Goal: Transaction & Acquisition: Purchase product/service

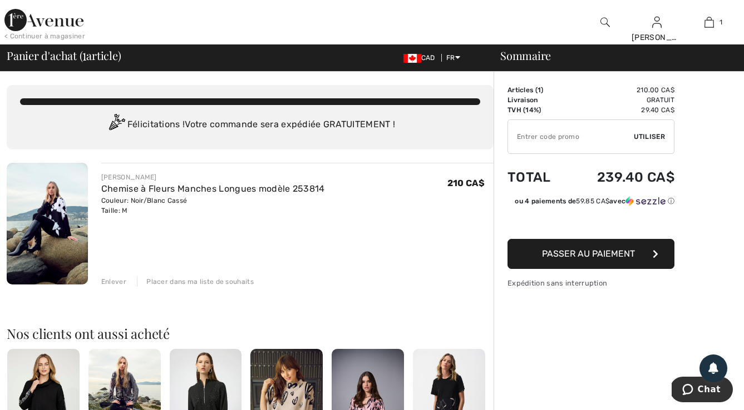
click at [62, 229] on img at bounding box center [47, 224] width 81 height 122
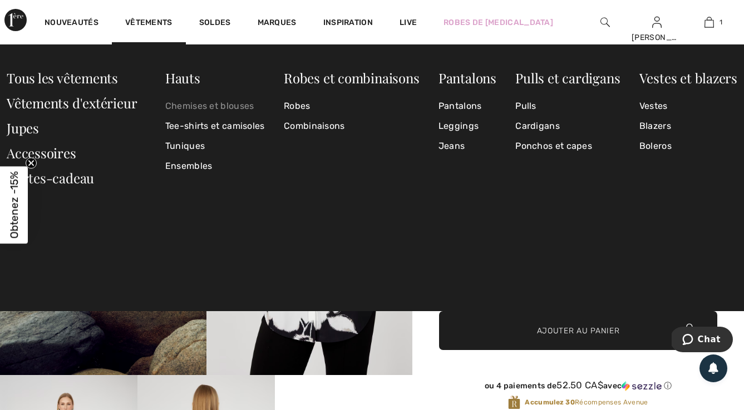
click at [182, 107] on link "Chemises et blouses" at bounding box center [215, 106] width 100 height 20
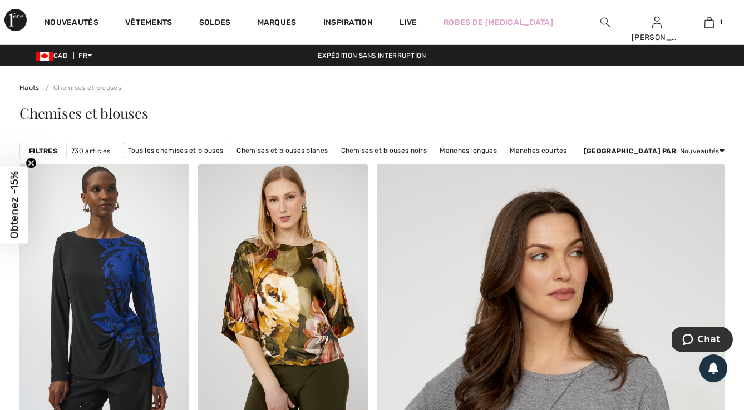
click at [50, 154] on strong "Filtres" at bounding box center [43, 151] width 28 height 10
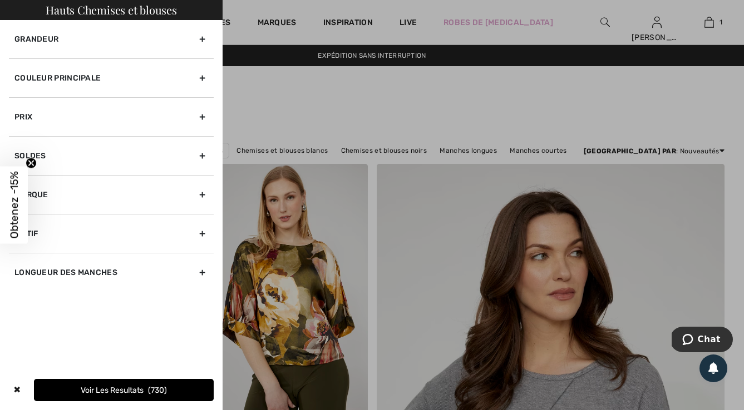
click at [115, 75] on div "Couleur Principale" at bounding box center [111, 77] width 205 height 39
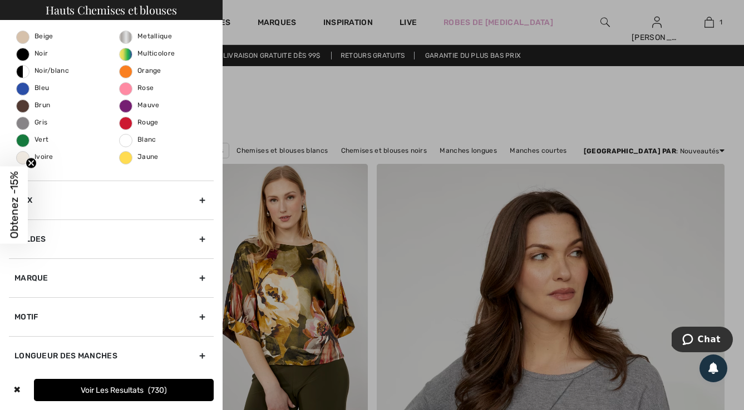
scroll to position [70, 0]
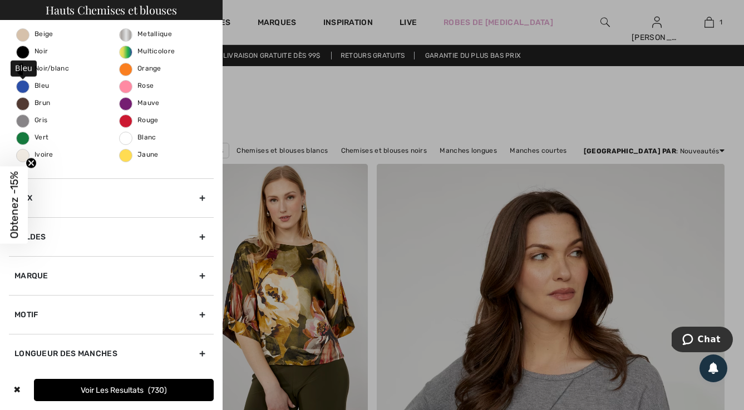
click at [26, 84] on span "Bleu" at bounding box center [33, 86] width 32 height 8
click at [0, 0] on input "Bleu" at bounding box center [0, 0] width 0 height 0
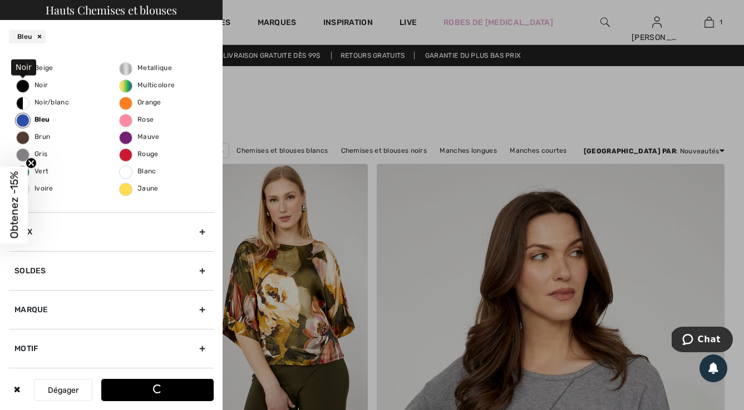
scroll to position [71, 0]
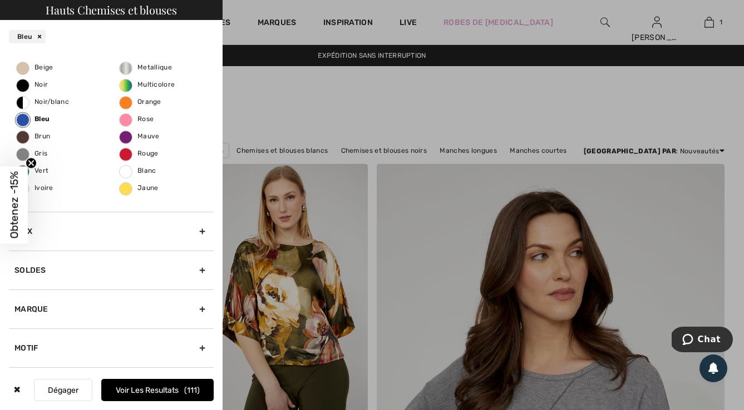
click at [285, 111] on div at bounding box center [372, 205] width 744 height 410
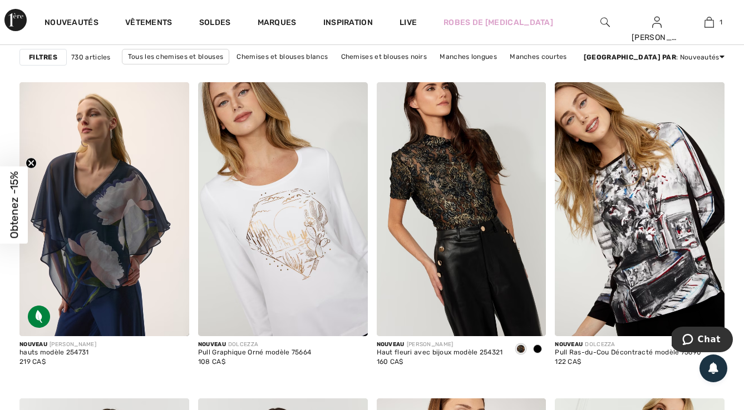
scroll to position [1470, 0]
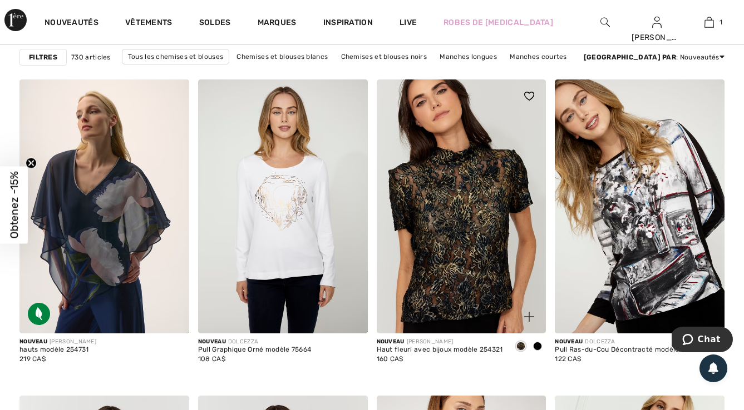
click at [451, 217] on img at bounding box center [462, 207] width 170 height 254
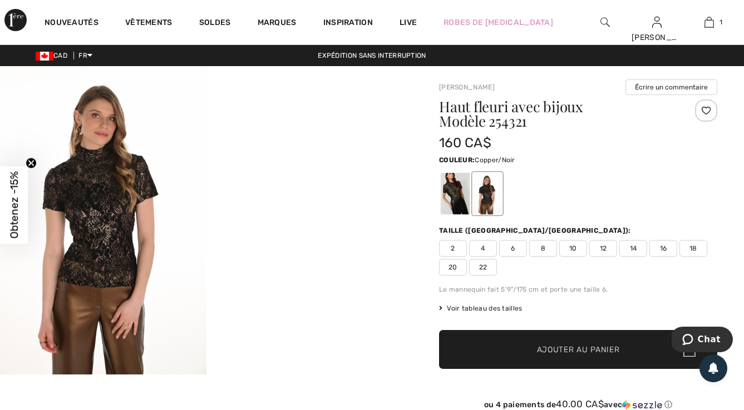
click at [116, 232] on img at bounding box center [103, 220] width 206 height 309
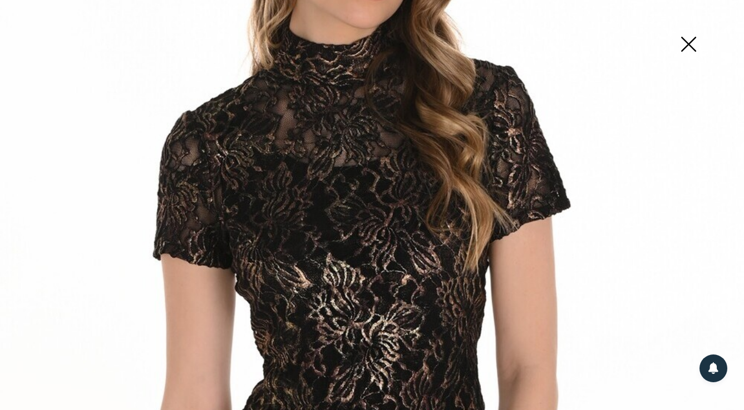
scroll to position [260, 0]
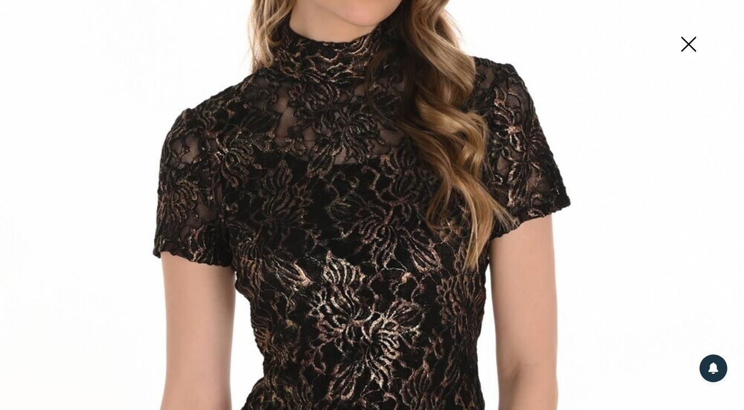
click at [686, 52] on img at bounding box center [688, 45] width 56 height 57
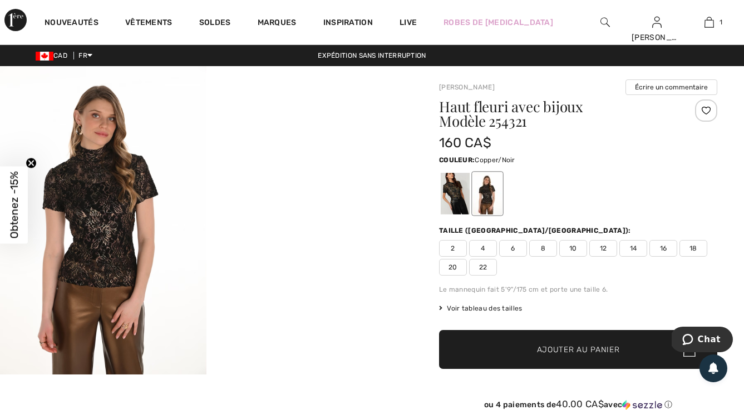
click at [469, 307] on span "Voir tableau des tailles" at bounding box center [480, 309] width 83 height 10
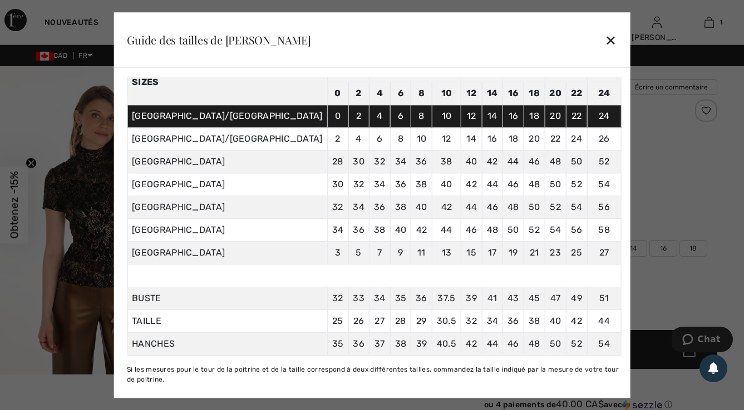
scroll to position [92, 0]
click at [605, 39] on div "✕" at bounding box center [611, 39] width 12 height 23
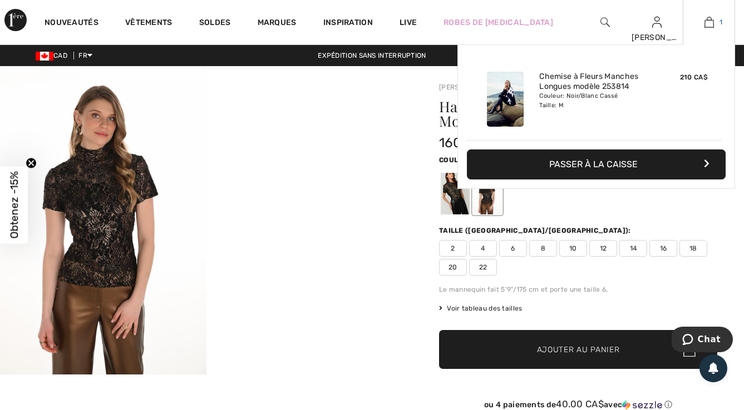
click at [710, 18] on img at bounding box center [708, 22] width 9 height 13
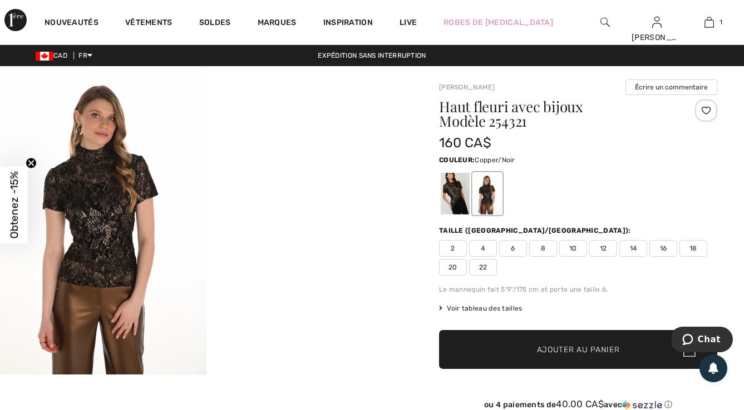
click at [602, 253] on span "12" at bounding box center [603, 248] width 28 height 17
click at [572, 345] on span "Ajouter au panier" at bounding box center [578, 350] width 83 height 12
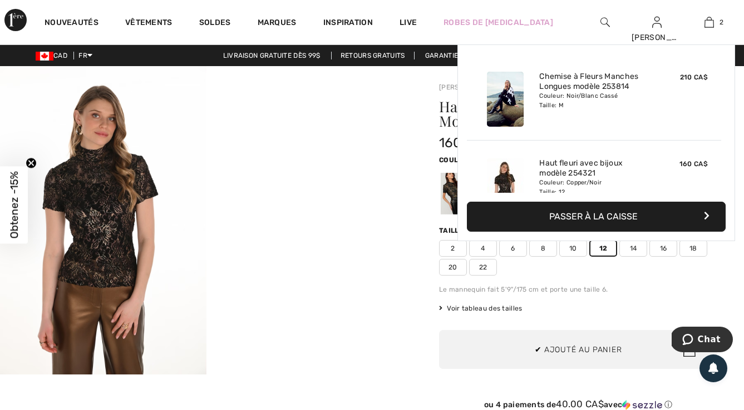
scroll to position [34, 0]
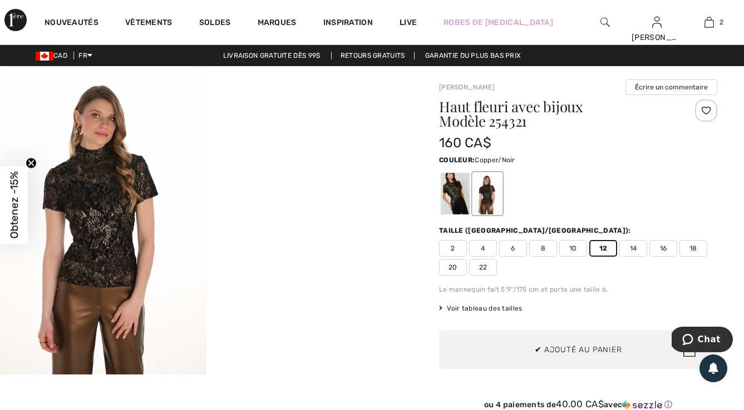
click at [245, 159] on div at bounding box center [206, 220] width 412 height 309
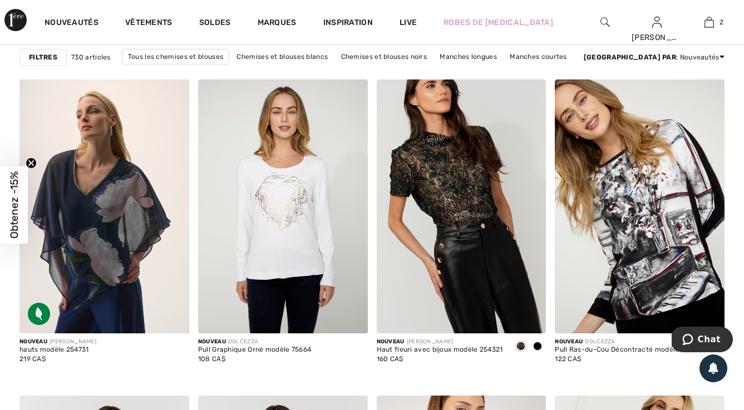
click at [47, 58] on strong "Filtres" at bounding box center [43, 57] width 28 height 10
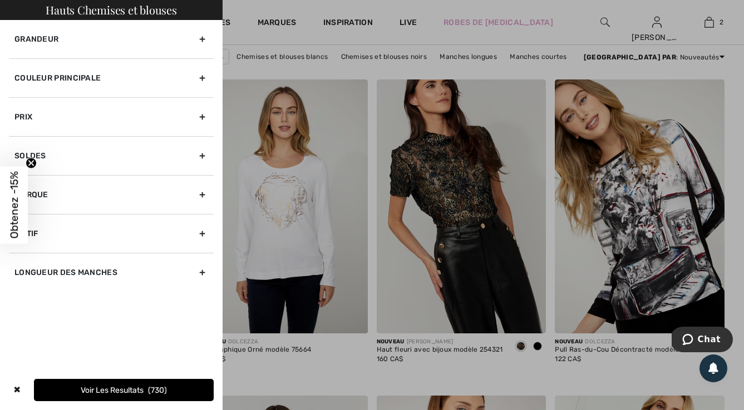
click at [66, 199] on div "Marque" at bounding box center [111, 194] width 205 height 39
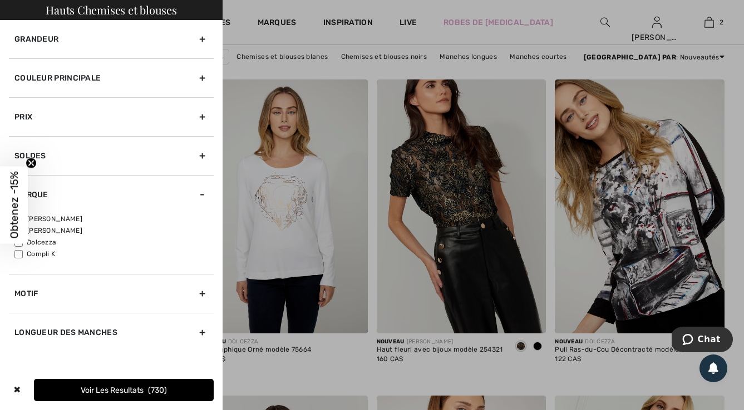
click at [63, 217] on label "[PERSON_NAME]" at bounding box center [113, 219] width 199 height 10
click at [23, 217] on input"] "[PERSON_NAME]" at bounding box center [18, 219] width 8 height 8
checkbox input"] "true"
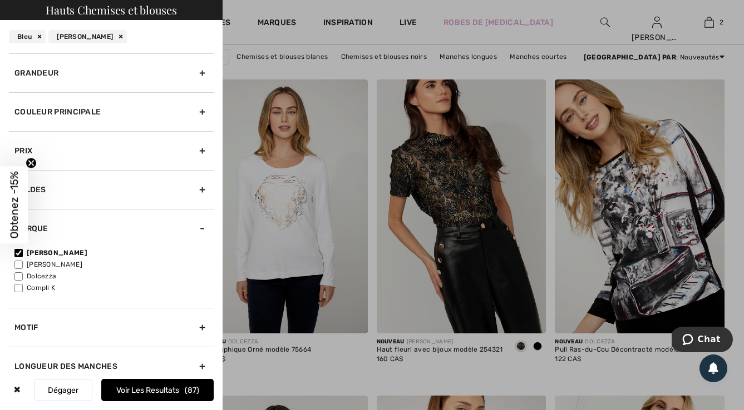
click at [131, 388] on button "Voir les resultats 87" at bounding box center [157, 390] width 112 height 22
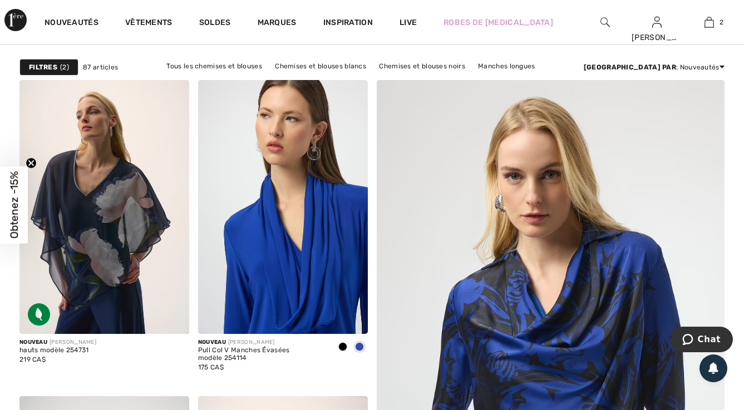
scroll to position [99, 0]
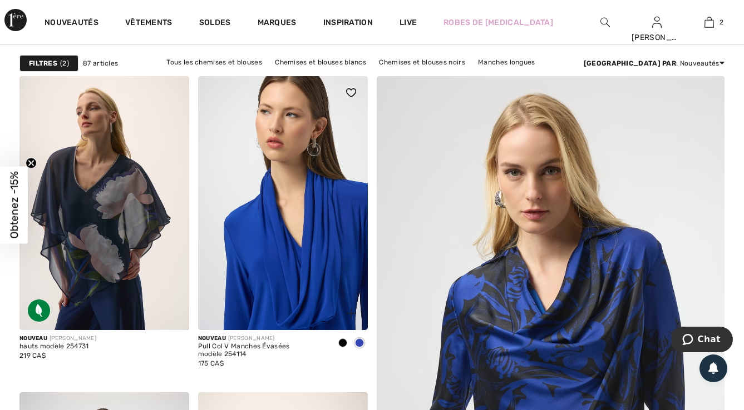
click at [314, 244] on img at bounding box center [283, 203] width 170 height 254
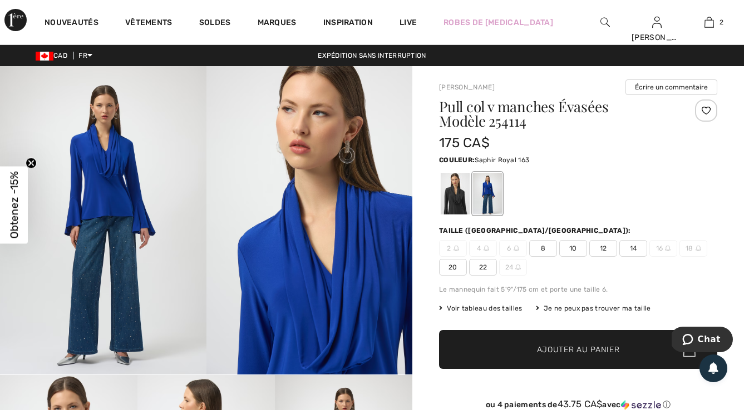
click at [494, 308] on span "Voir tableau des tailles" at bounding box center [480, 309] width 83 height 10
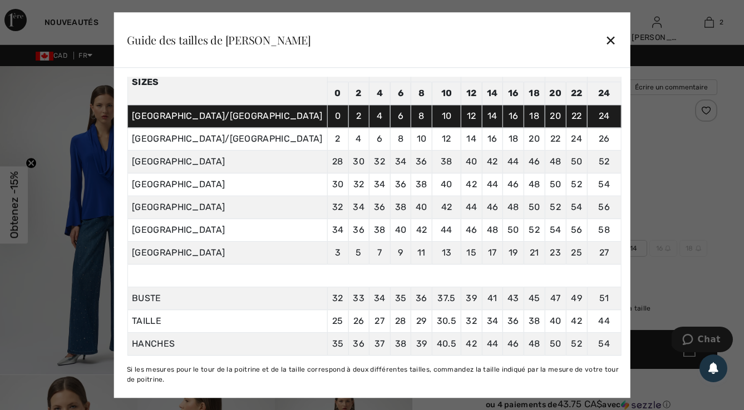
scroll to position [83, 0]
click at [605, 41] on div "✕" at bounding box center [611, 39] width 12 height 23
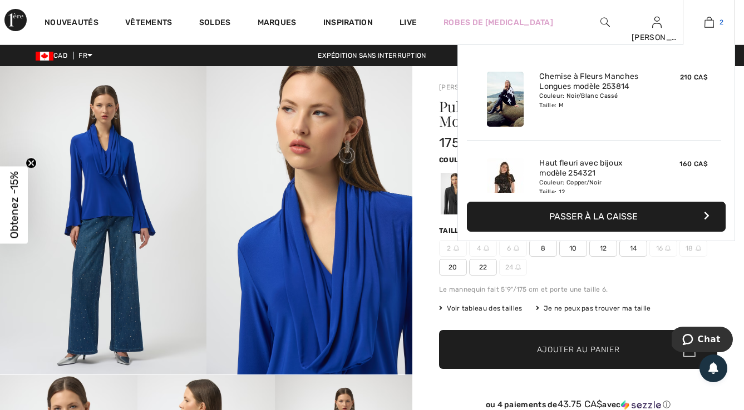
click at [716, 24] on link "2" at bounding box center [708, 22] width 51 height 13
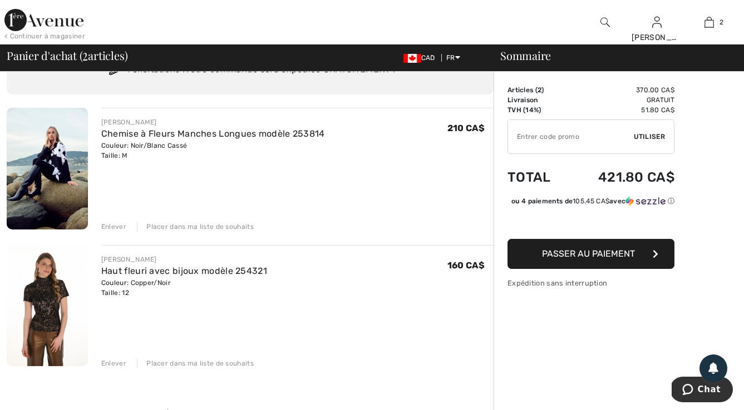
scroll to position [57, 0]
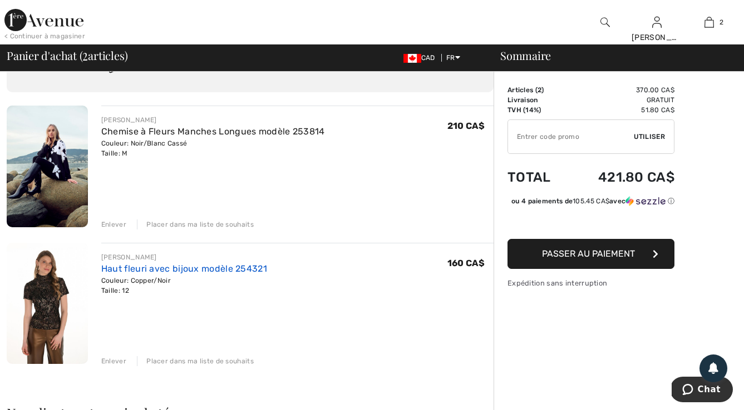
click at [184, 272] on link "Haut fleuri avec bijoux modèle 254321" at bounding box center [184, 269] width 166 height 11
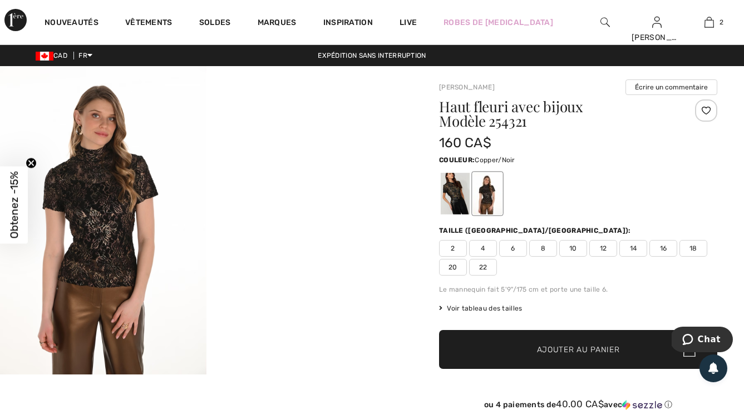
click at [573, 245] on span "10" at bounding box center [573, 248] width 28 height 17
click at [556, 345] on span "Ajouter au panier" at bounding box center [578, 350] width 83 height 12
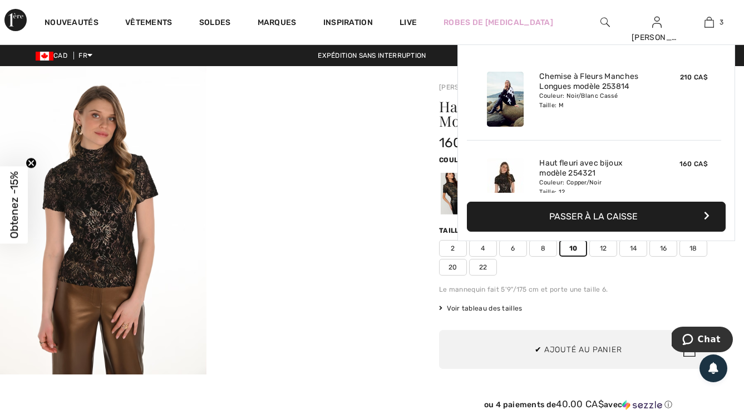
scroll to position [121, 0]
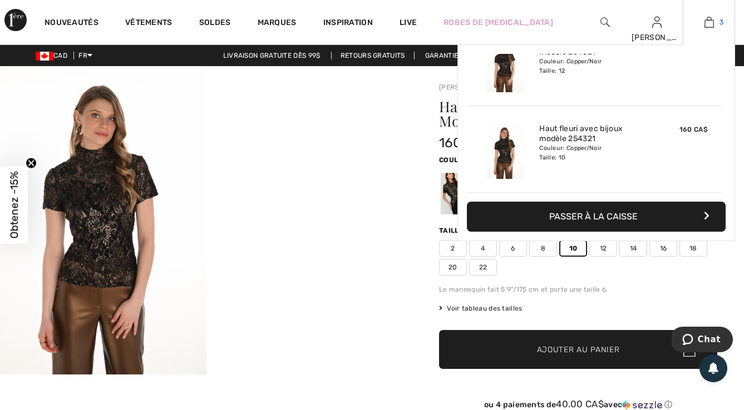
click at [710, 20] on img at bounding box center [708, 22] width 9 height 13
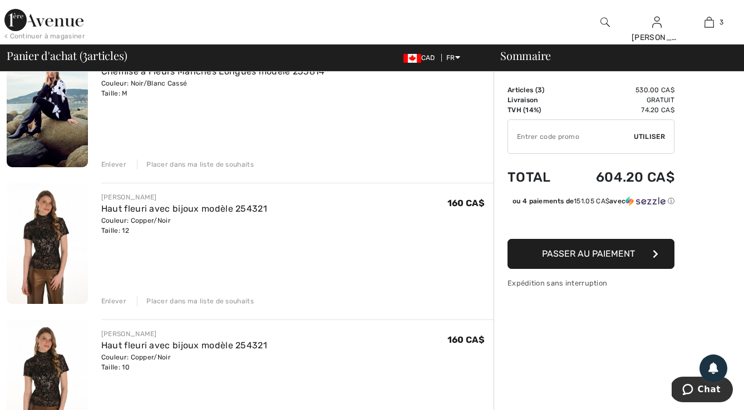
scroll to position [118, 0]
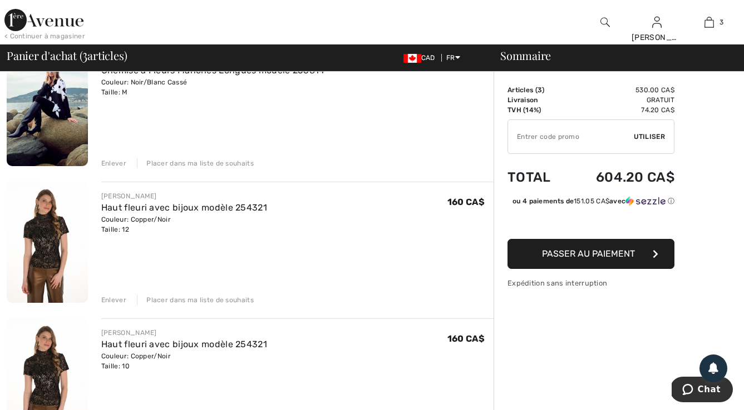
click at [117, 302] on div "Enlever" at bounding box center [113, 300] width 25 height 10
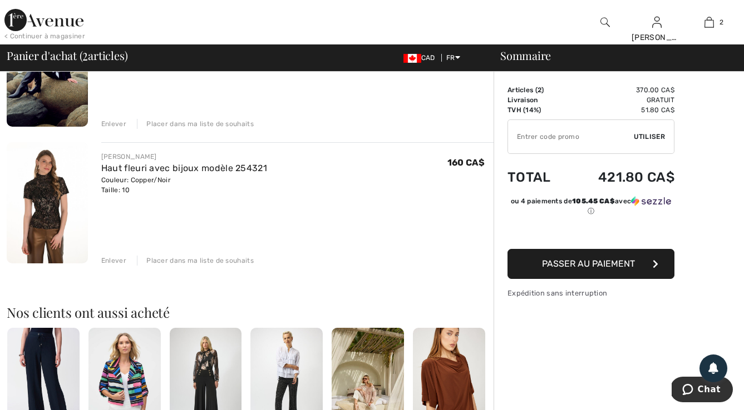
scroll to position [161, 0]
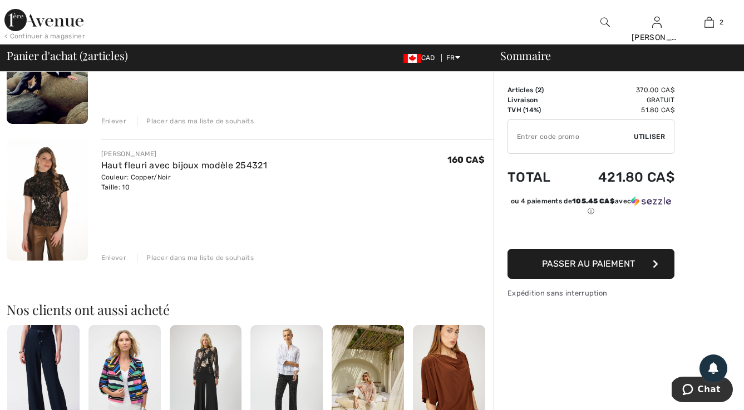
click at [115, 258] on div "Enlever" at bounding box center [113, 258] width 25 height 10
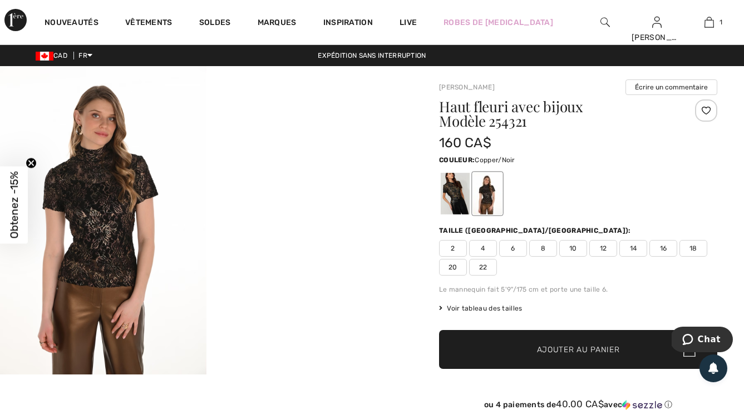
click at [303, 369] on div at bounding box center [206, 220] width 412 height 309
click at [451, 201] on div at bounding box center [455, 194] width 29 height 42
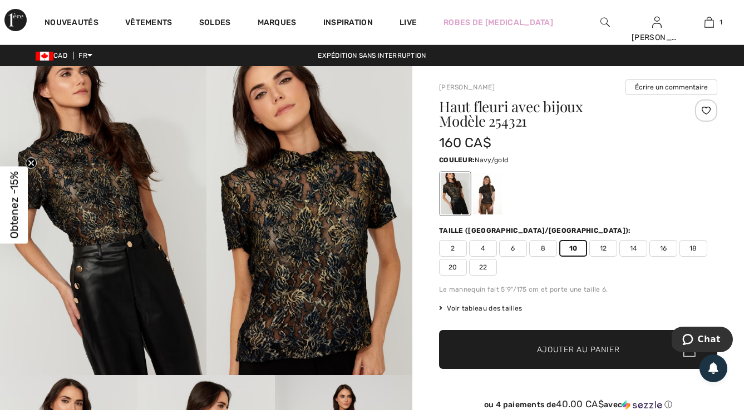
click at [556, 352] on span "Ajouter au panier" at bounding box center [578, 350] width 83 height 12
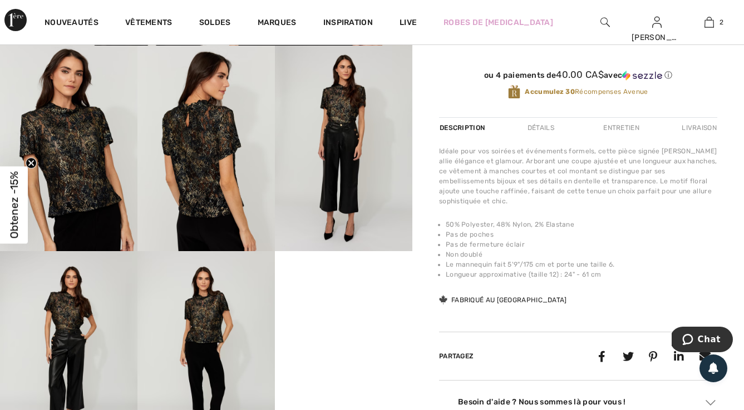
scroll to position [380, 0]
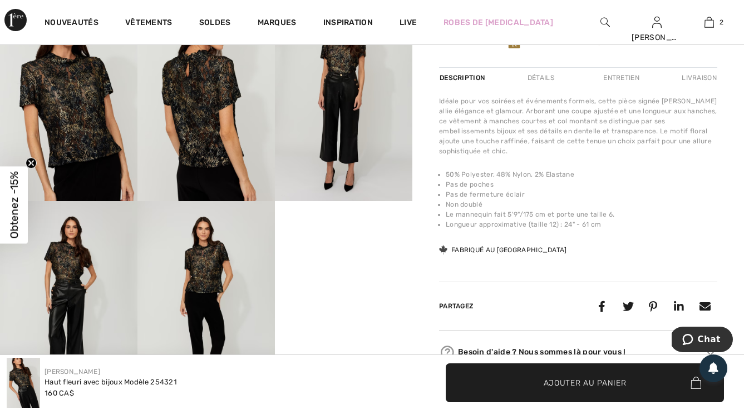
click at [221, 283] on img at bounding box center [205, 304] width 137 height 206
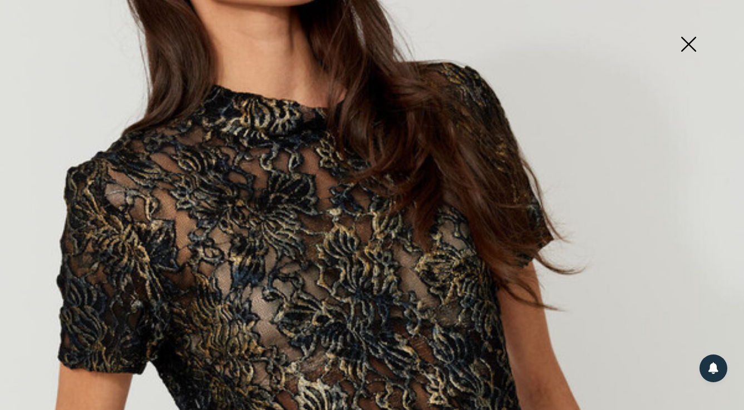
scroll to position [113, 0]
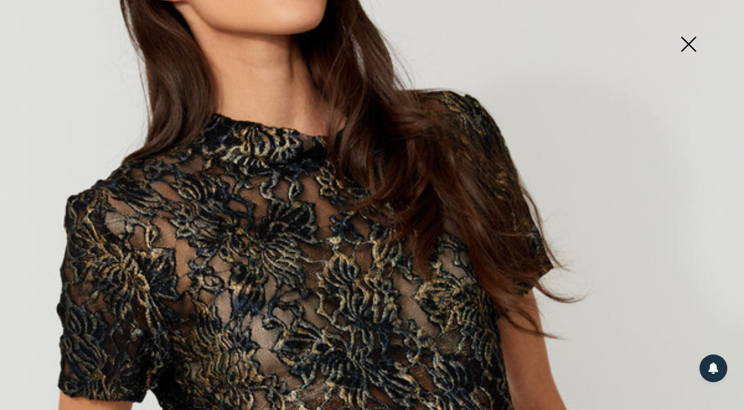
click at [690, 43] on img at bounding box center [688, 45] width 56 height 57
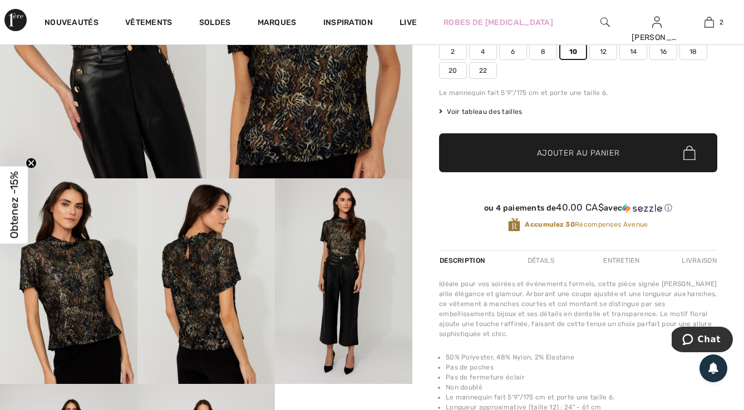
scroll to position [220, 0]
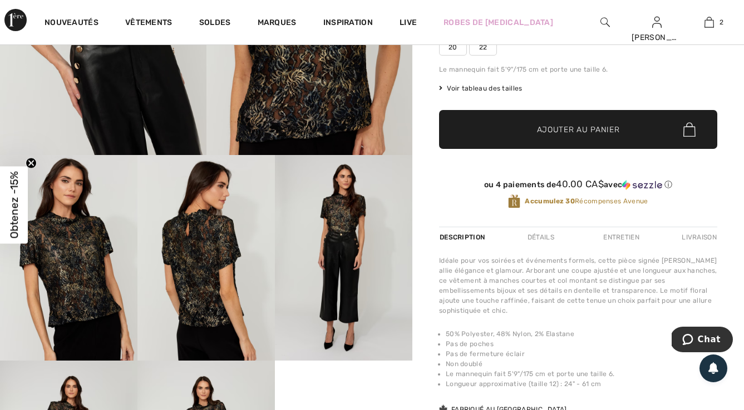
click at [187, 234] on img at bounding box center [205, 258] width 137 height 206
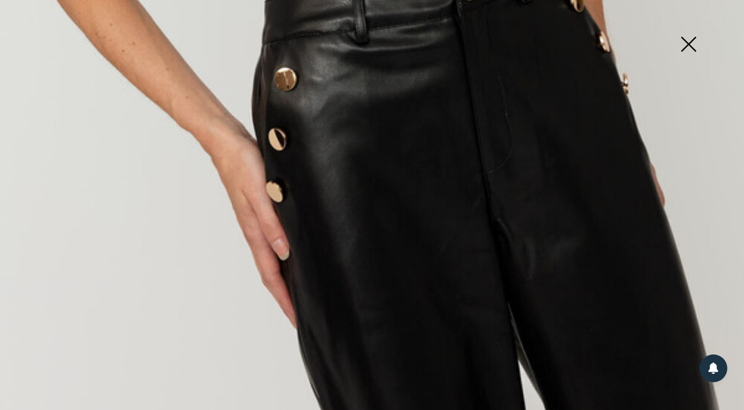
scroll to position [705, 0]
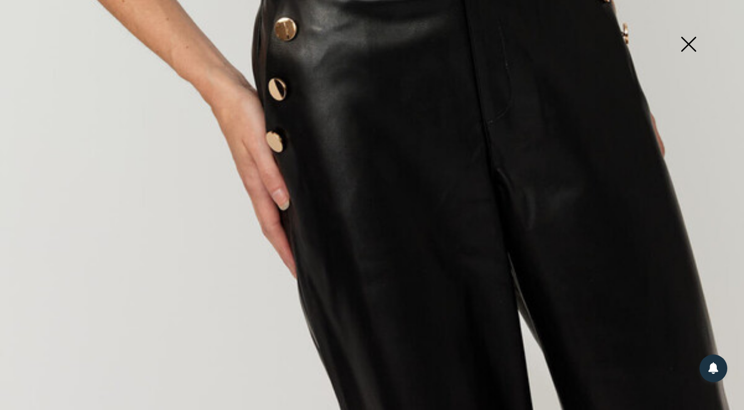
click at [686, 44] on img at bounding box center [688, 45] width 56 height 57
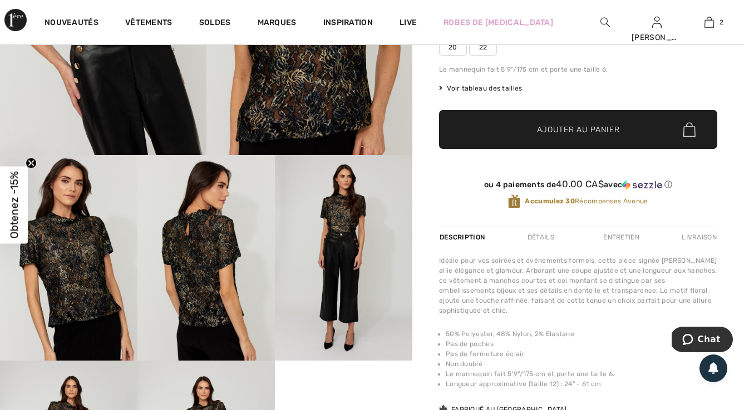
click at [204, 253] on img at bounding box center [205, 258] width 137 height 206
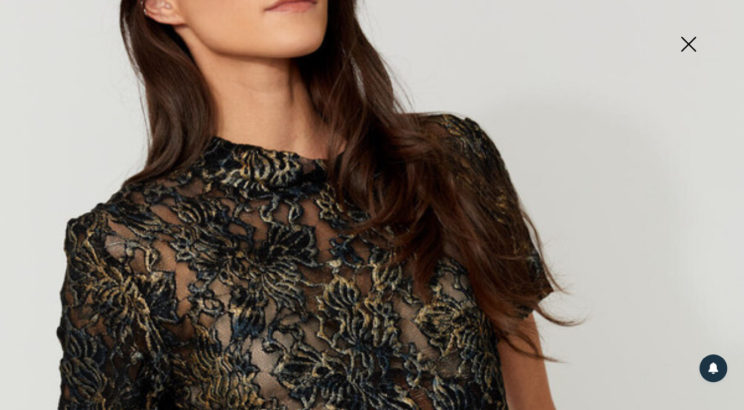
scroll to position [0, 0]
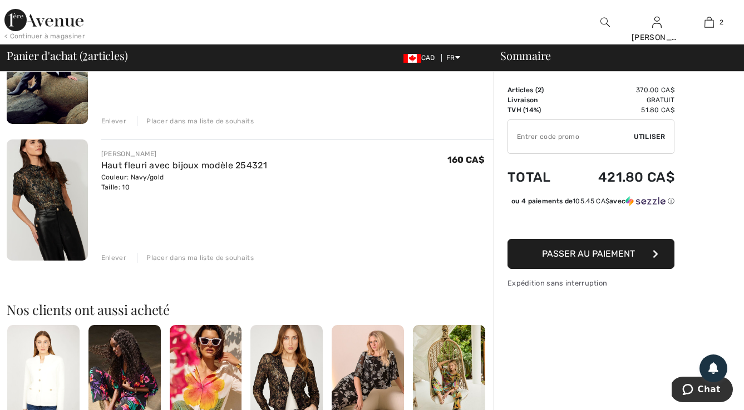
click at [61, 190] on img at bounding box center [47, 201] width 81 height 122
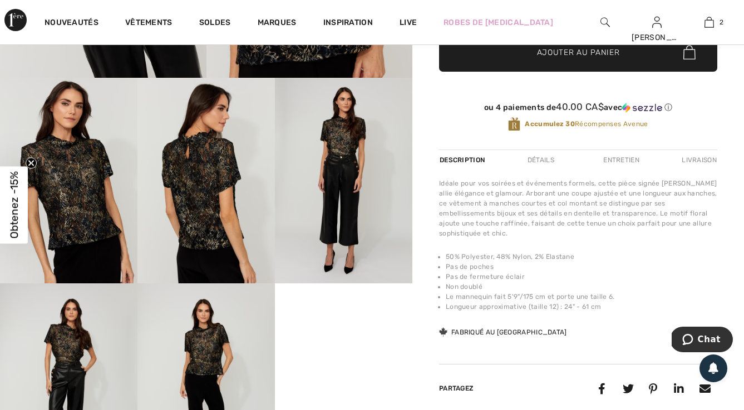
scroll to position [298, 0]
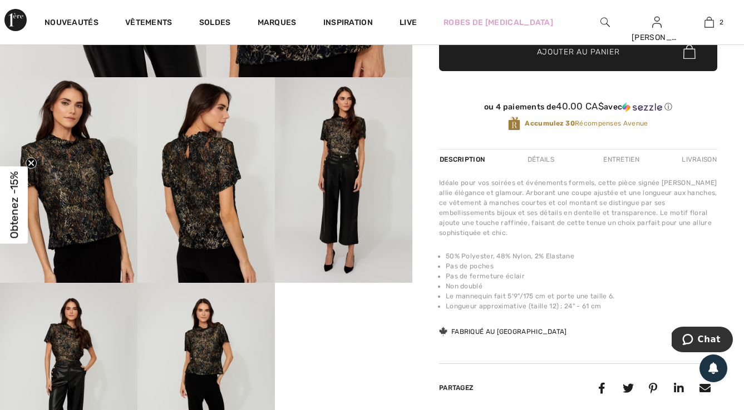
click at [219, 185] on img at bounding box center [205, 180] width 137 height 206
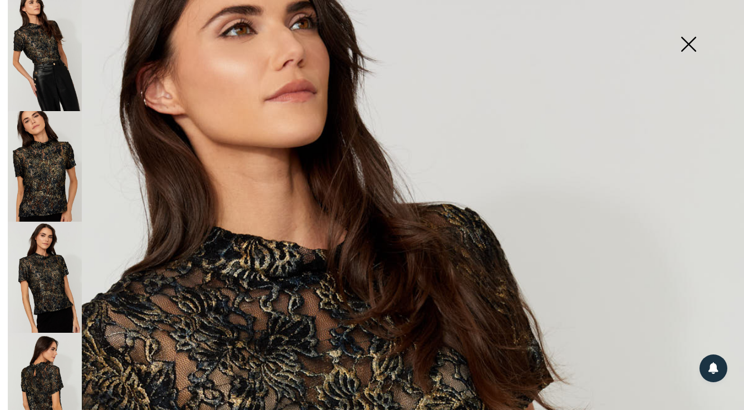
click at [42, 358] on img at bounding box center [45, 388] width 74 height 111
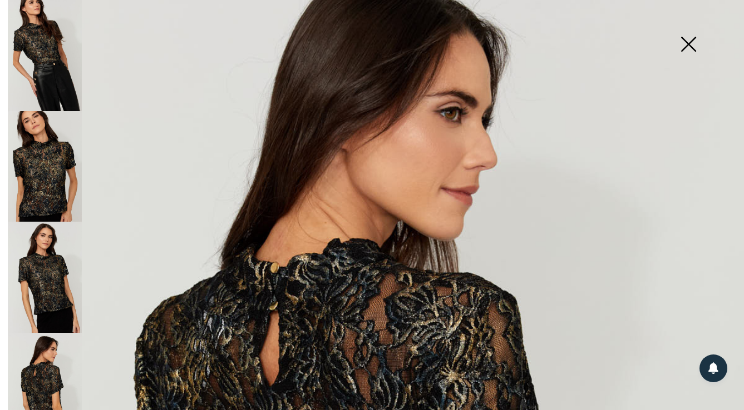
scroll to position [56, 0]
click at [685, 41] on img at bounding box center [688, 45] width 56 height 57
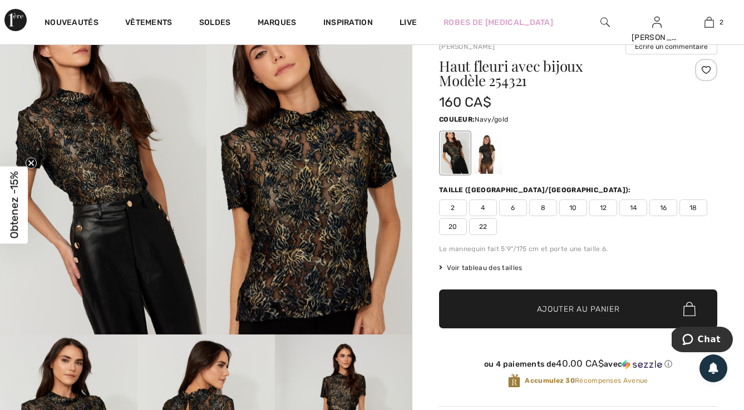
scroll to position [0, 0]
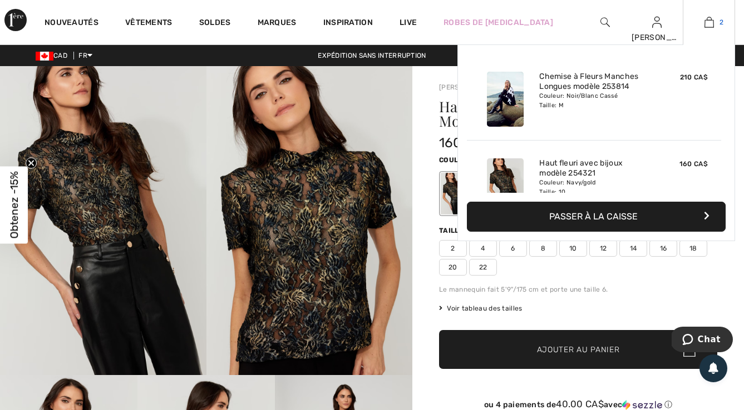
click at [709, 17] on img at bounding box center [708, 22] width 9 height 13
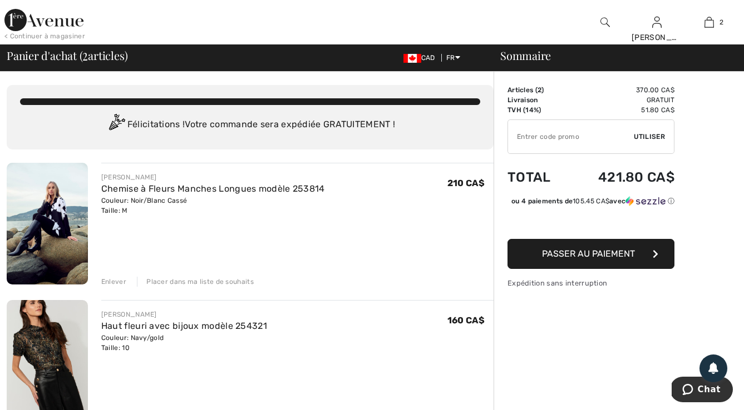
click at [46, 212] on img at bounding box center [47, 224] width 81 height 122
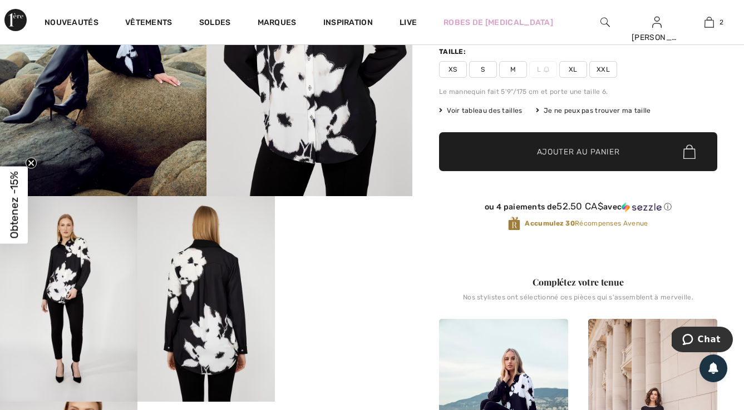
scroll to position [211, 0]
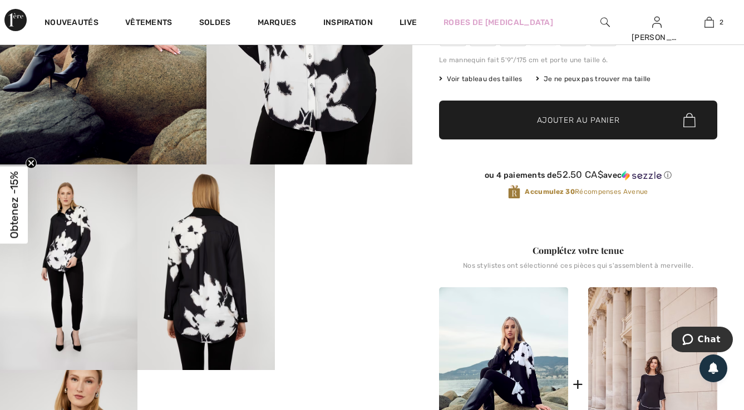
click at [347, 234] on video "Your browser does not support the video tag." at bounding box center [343, 199] width 137 height 69
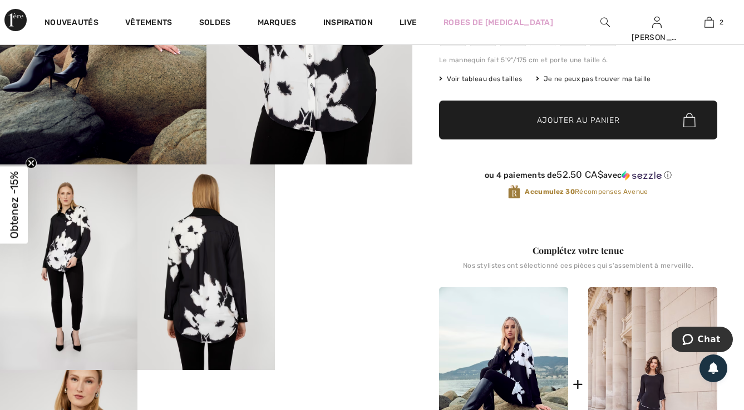
click at [66, 257] on img at bounding box center [68, 268] width 137 height 206
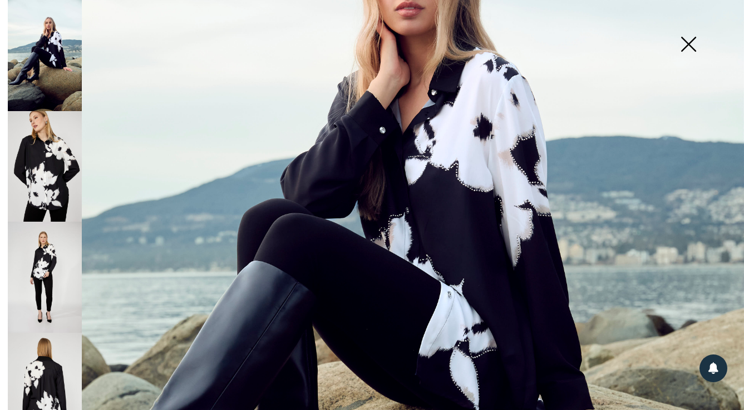
scroll to position [263, 0]
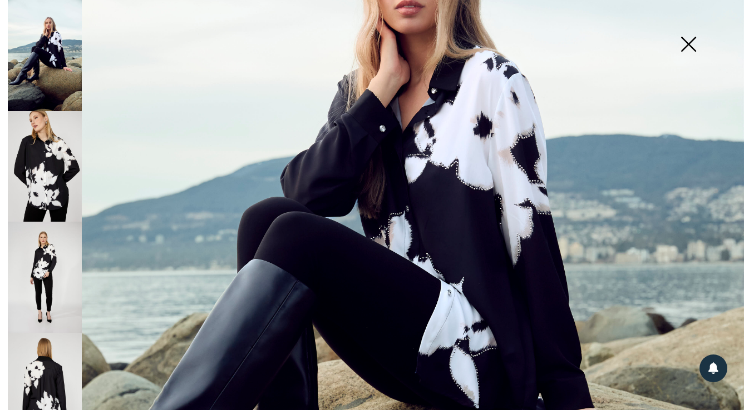
click at [471, 204] on img at bounding box center [372, 295] width 744 height 1116
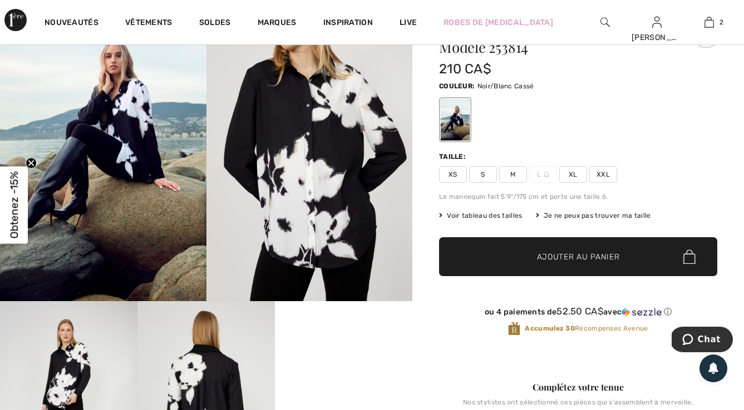
scroll to position [17, 0]
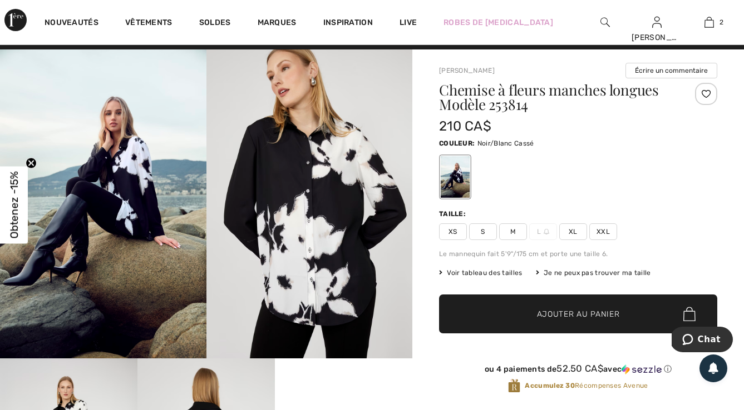
click at [299, 185] on img at bounding box center [309, 204] width 206 height 309
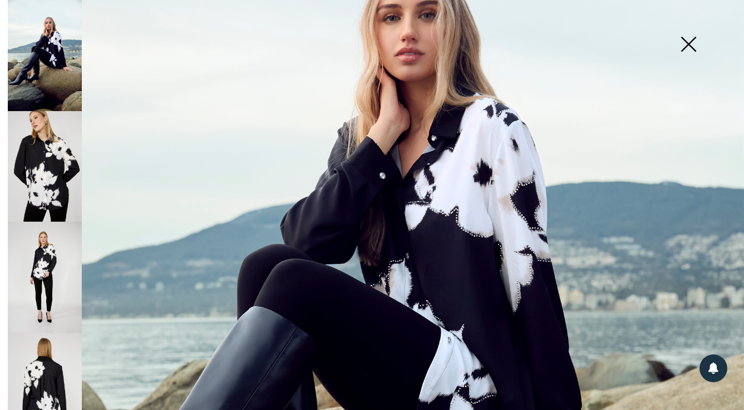
scroll to position [217, 0]
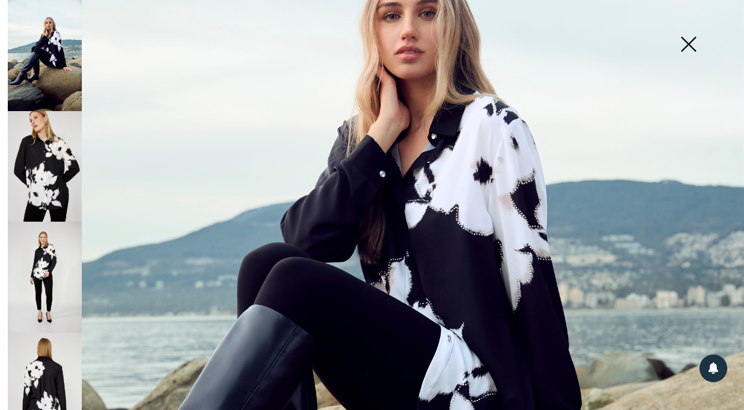
click at [439, 157] on img at bounding box center [372, 341] width 744 height 1116
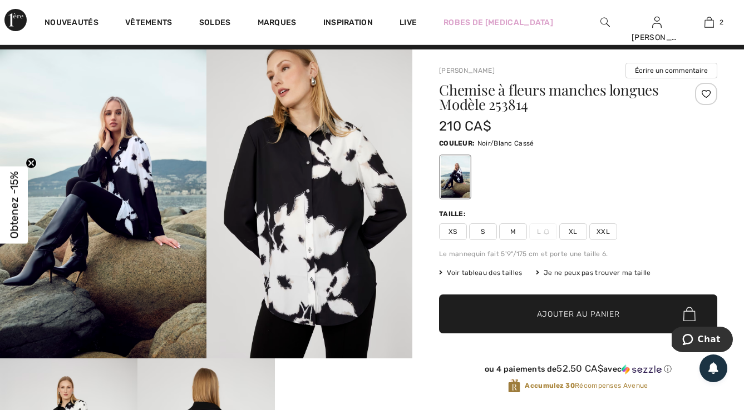
click at [295, 222] on img at bounding box center [309, 204] width 206 height 309
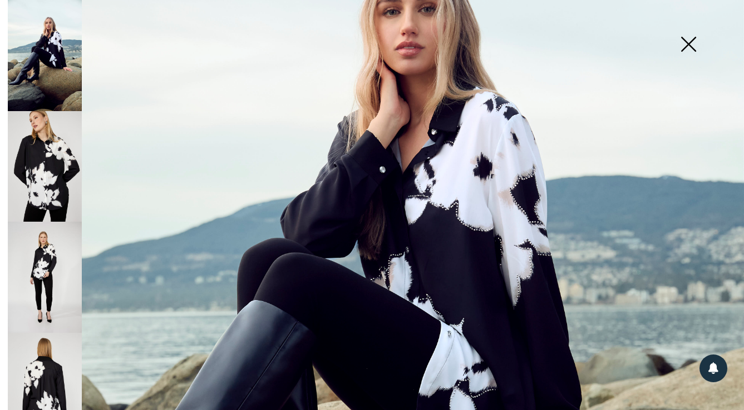
scroll to position [221, 0]
click at [55, 371] on img at bounding box center [45, 388] width 74 height 111
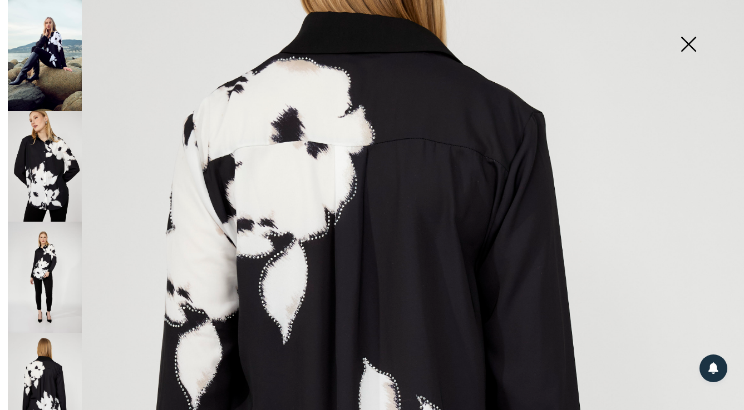
scroll to position [210, 0]
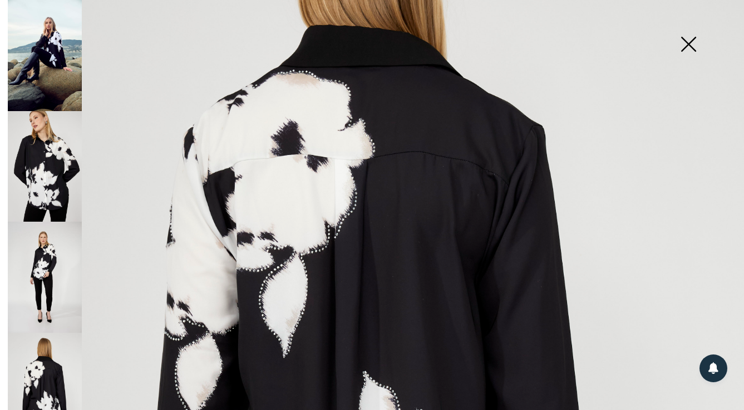
click at [690, 38] on img at bounding box center [688, 45] width 56 height 57
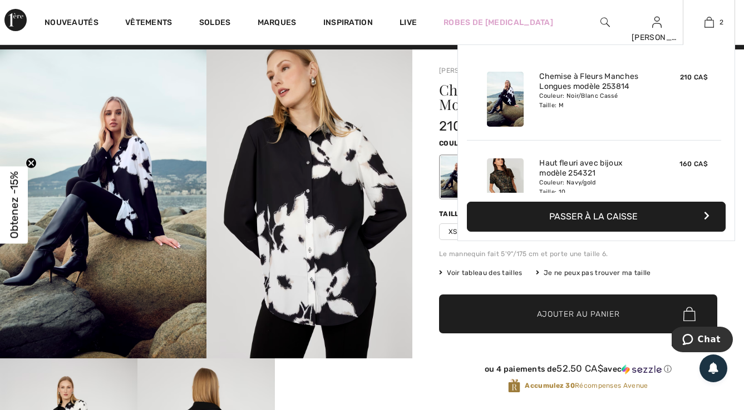
click at [618, 110] on div "Chemise à Fleurs Manches Longues modèle 253814 Couleur: Noir/Blanc Cassé Taille…" at bounding box center [594, 99] width 118 height 64
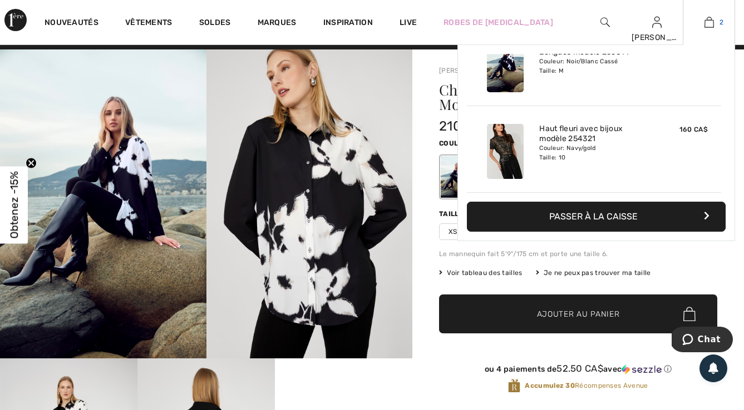
click at [708, 18] on img at bounding box center [708, 22] width 9 height 13
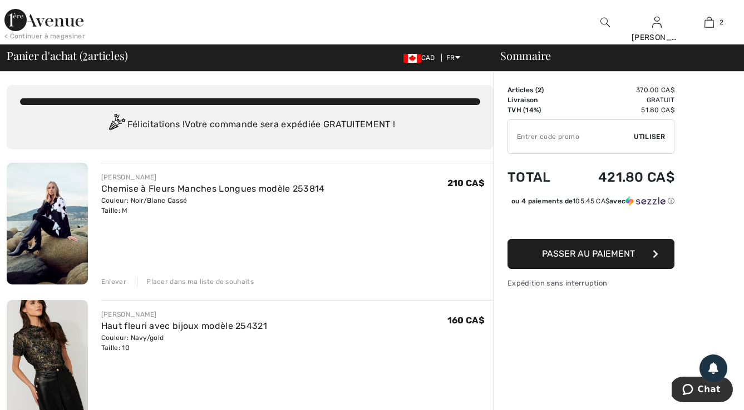
click at [107, 281] on div "Enlever" at bounding box center [113, 282] width 25 height 10
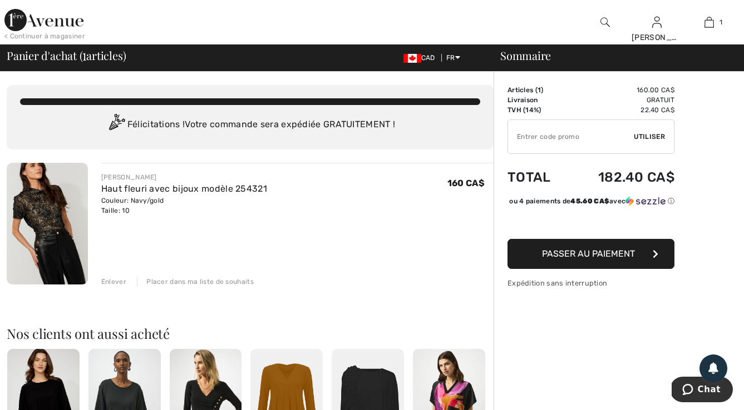
click at [604, 24] on img at bounding box center [604, 22] width 9 height 13
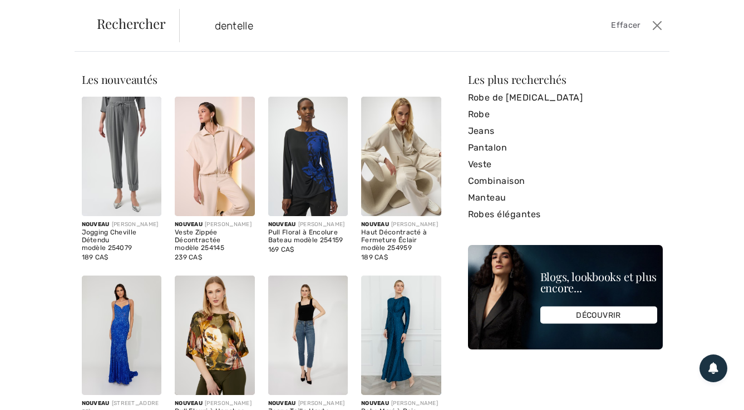
type input "dentelle"
